Goal: Find specific page/section: Find specific page/section

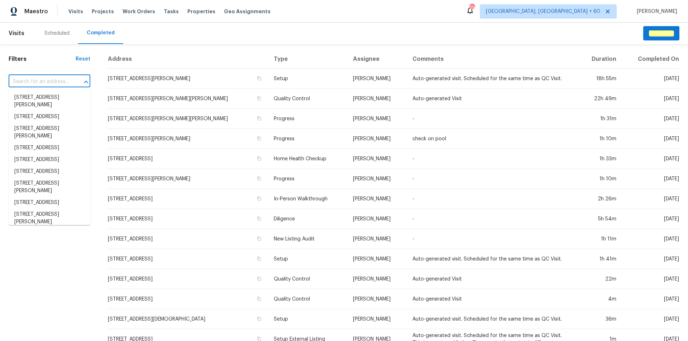
click at [45, 81] on input "text" at bounding box center [40, 81] width 62 height 11
paste input "[STREET_ADDRESS]"
type input "[STREET_ADDRESS]"
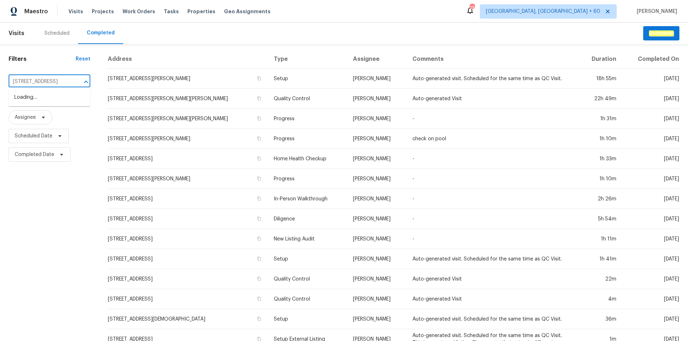
scroll to position [0, 28]
click at [47, 92] on li "[STREET_ADDRESS]" at bounding box center [50, 98] width 82 height 12
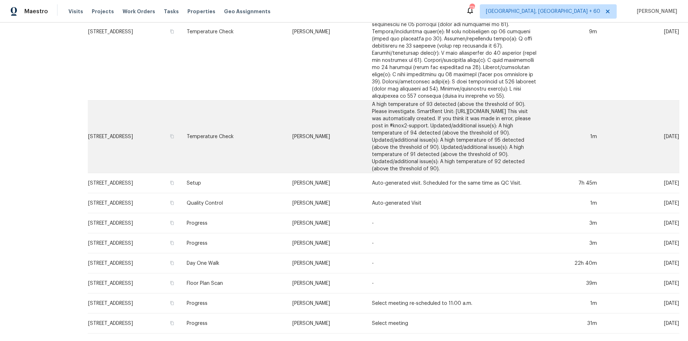
scroll to position [284, 0]
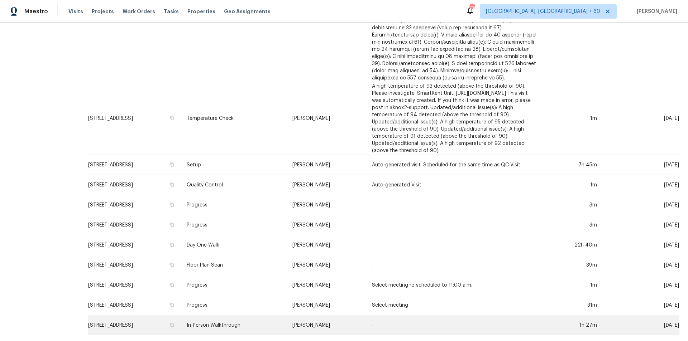
click at [248, 317] on td "In-Person Walkthrough" at bounding box center [234, 326] width 106 height 20
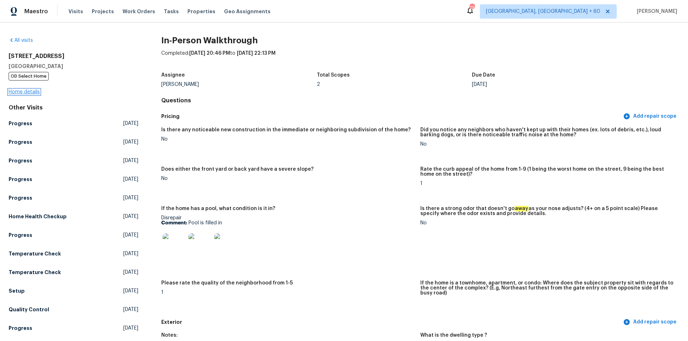
click at [35, 90] on link "Home details" at bounding box center [24, 92] width 31 height 5
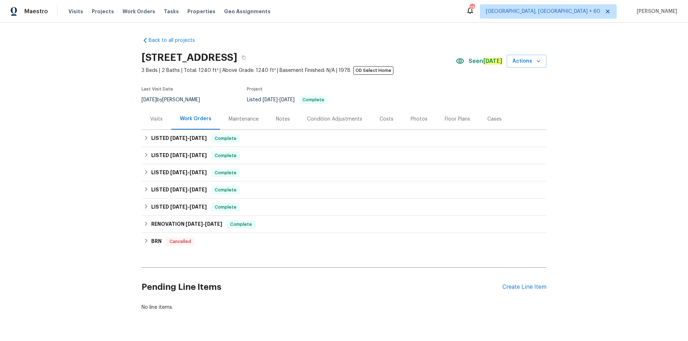
click at [416, 120] on div "Photos" at bounding box center [419, 119] width 17 height 7
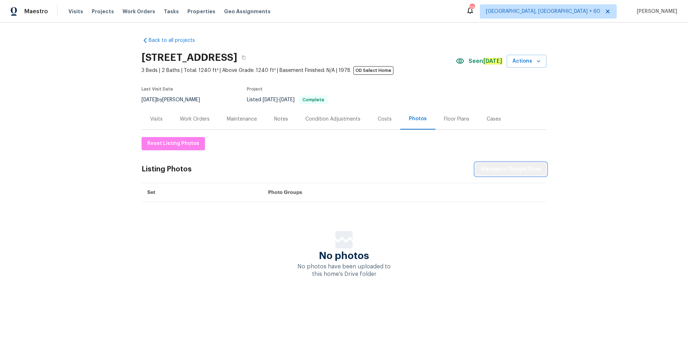
click at [521, 168] on span "Manage in Google Drive" at bounding box center [511, 169] width 60 height 9
